Goal: Task Accomplishment & Management: Manage account settings

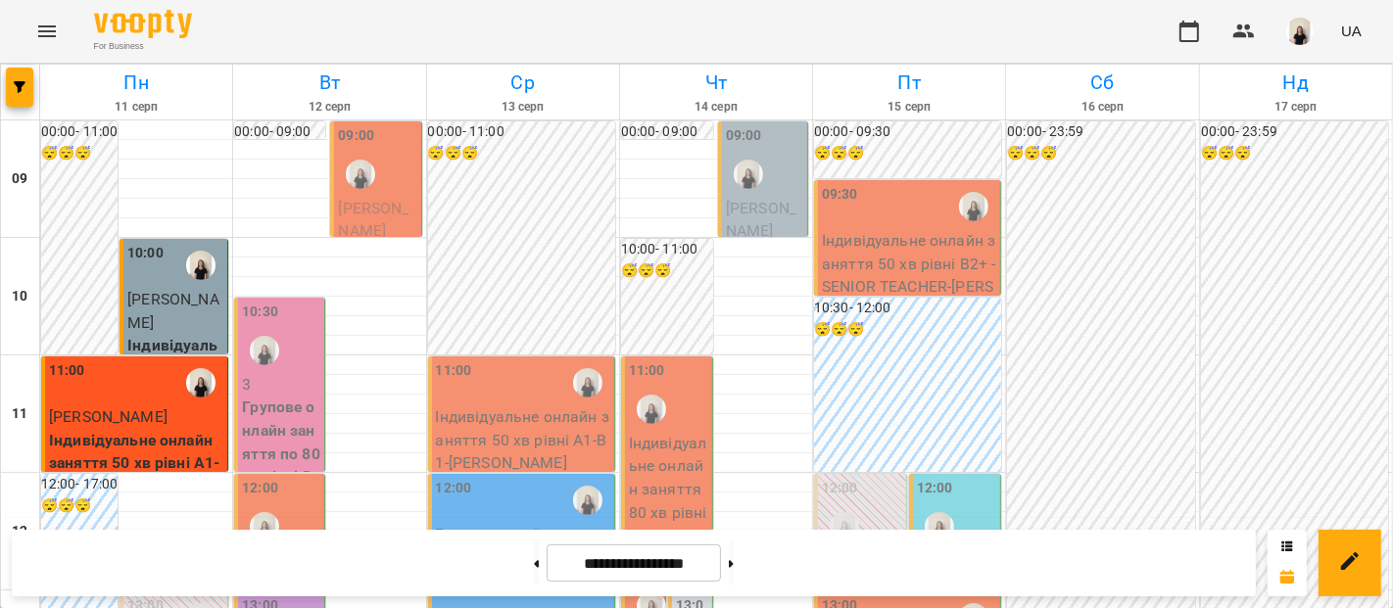
scroll to position [221, 0]
click at [268, 396] on p "Групове онлайн заняття по 80 хв рівні В2+ (Група 97 В2)" at bounding box center [281, 465] width 78 height 138
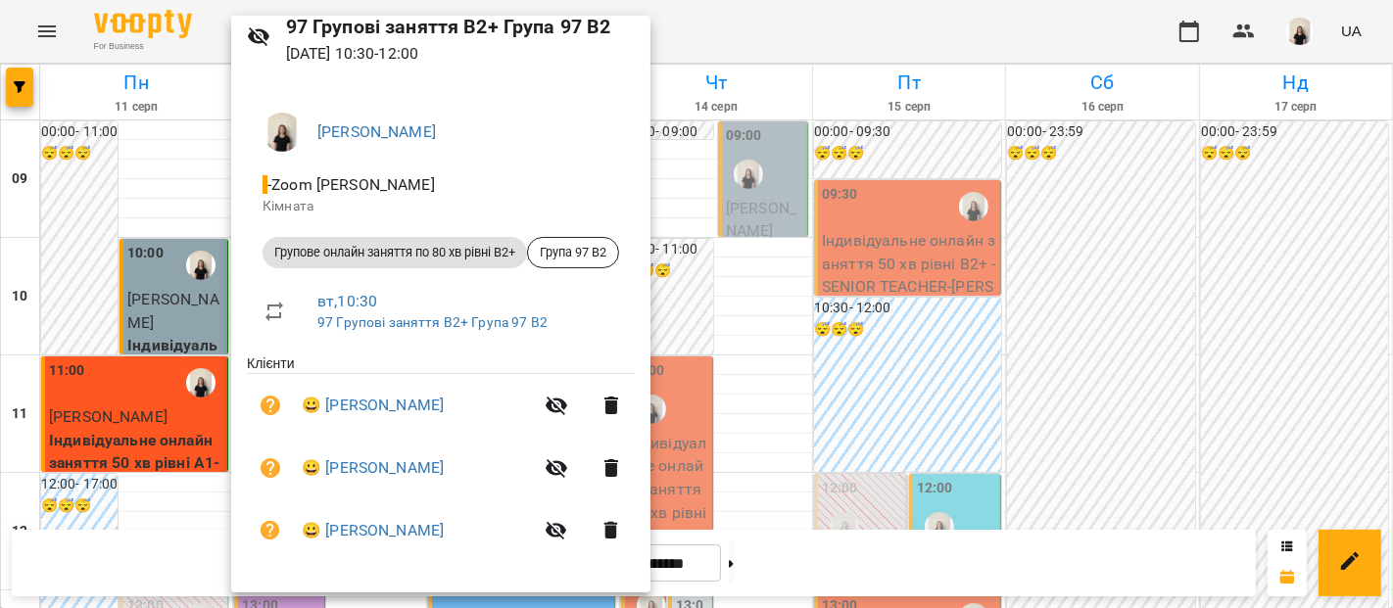
scroll to position [0, 0]
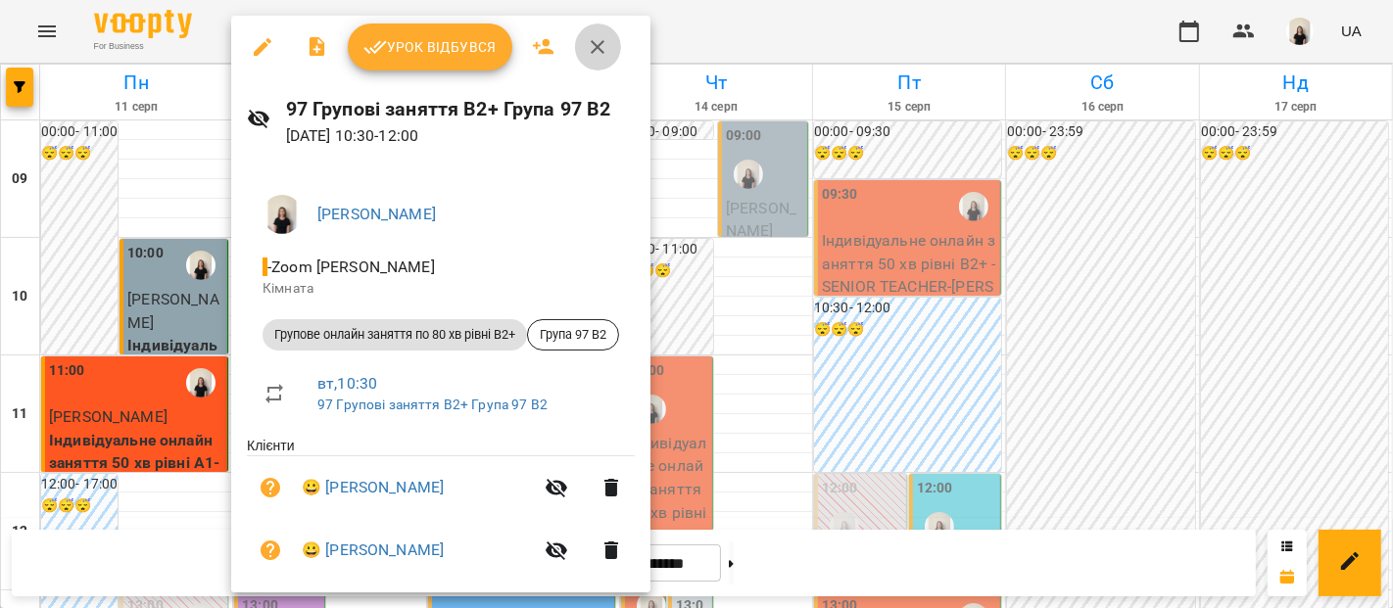
click at [586, 60] on button "button" at bounding box center [597, 47] width 47 height 47
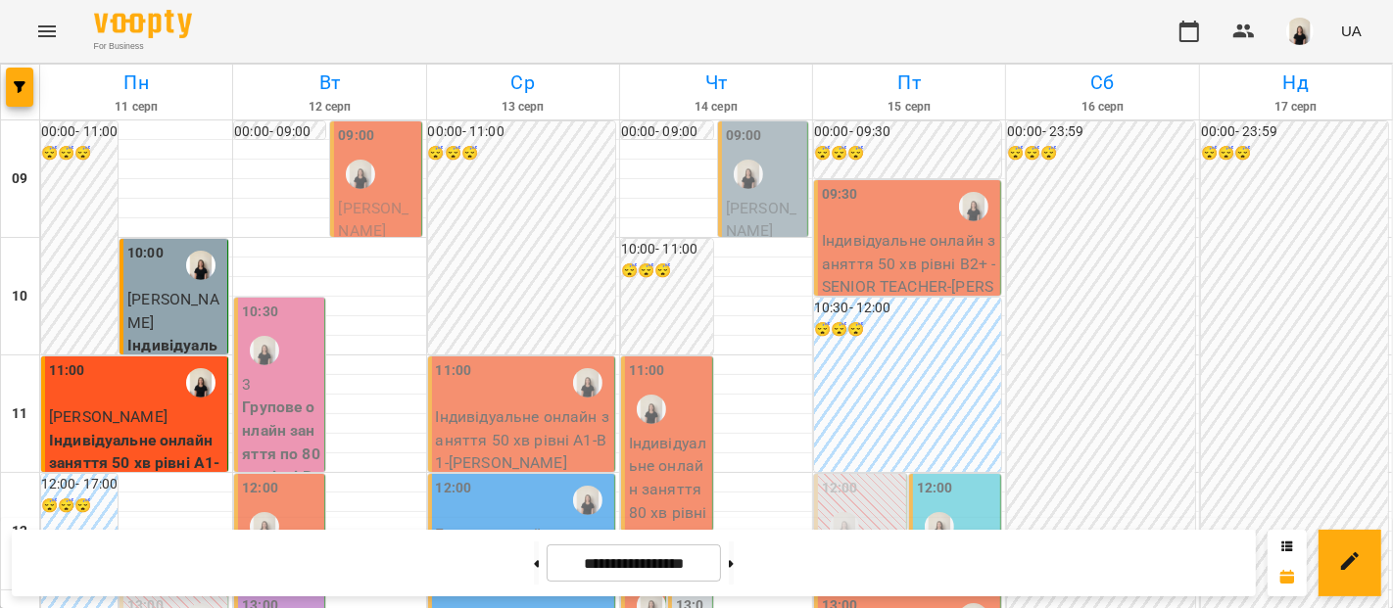
click at [410, 200] on p "[PERSON_NAME]" at bounding box center [377, 220] width 78 height 46
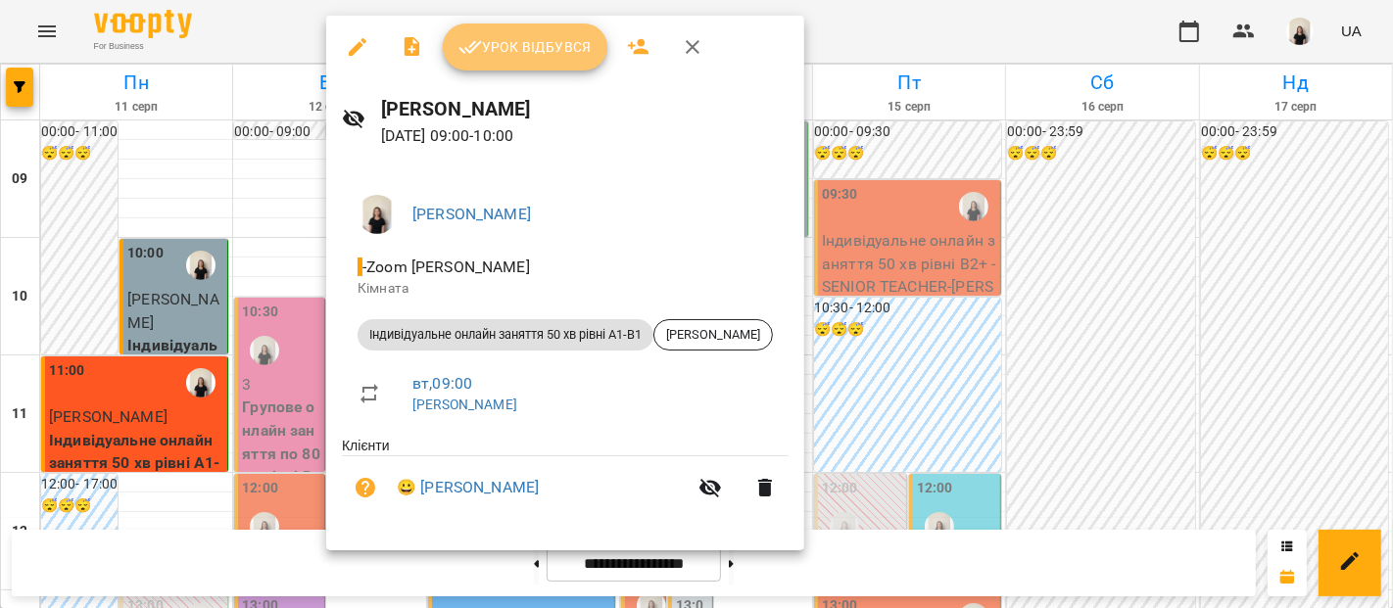
click at [534, 57] on span "Урок відбувся" at bounding box center [524, 47] width 133 height 24
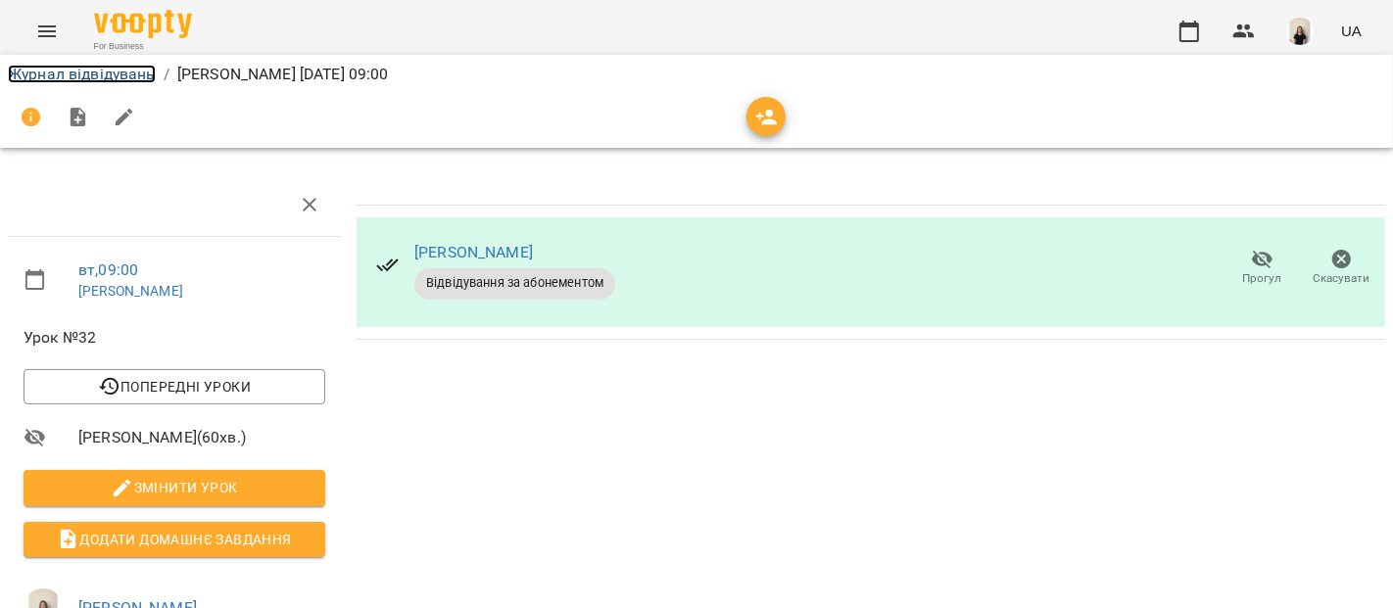
click at [88, 77] on link "Журнал відвідувань" at bounding box center [82, 74] width 148 height 19
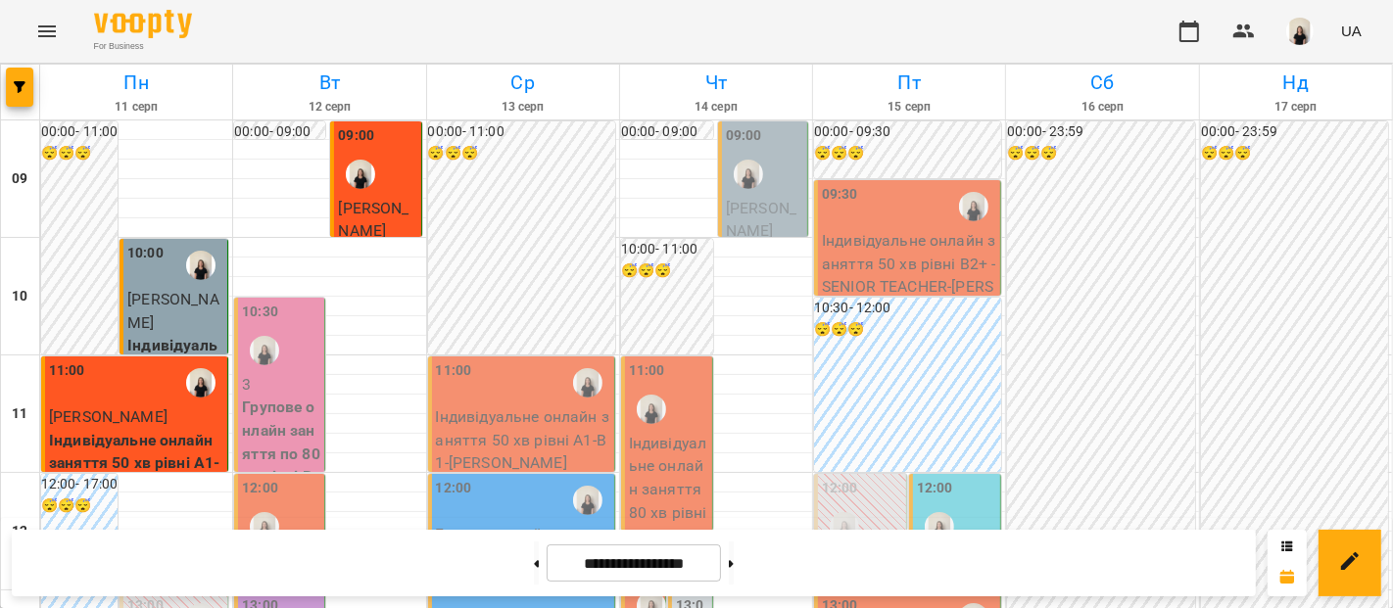
scroll to position [215, 0]
